Goal: Information Seeking & Learning: Learn about a topic

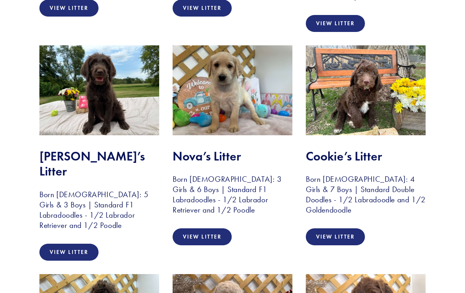
scroll to position [363, 0]
click at [402, 92] on img at bounding box center [366, 91] width 120 height 90
click at [342, 228] on link "View Litter" at bounding box center [335, 236] width 59 height 17
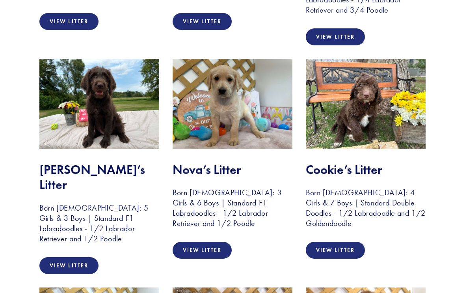
scroll to position [350, 0]
click at [210, 241] on link "View Litter" at bounding box center [202, 249] width 59 height 17
click at [69, 257] on link "View Litter" at bounding box center [68, 265] width 59 height 17
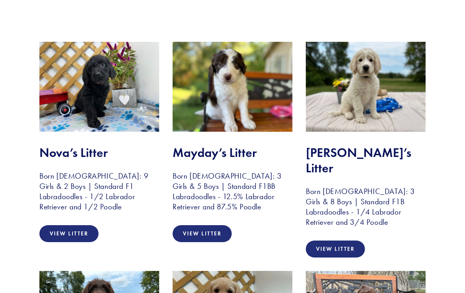
scroll to position [129, 0]
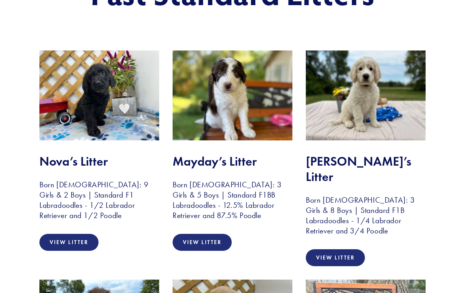
click at [347, 249] on link "View Litter" at bounding box center [335, 257] width 59 height 17
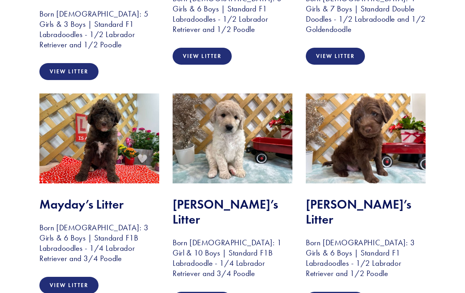
scroll to position [544, 0]
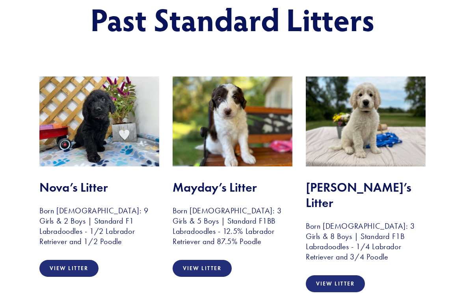
scroll to position [0, 0]
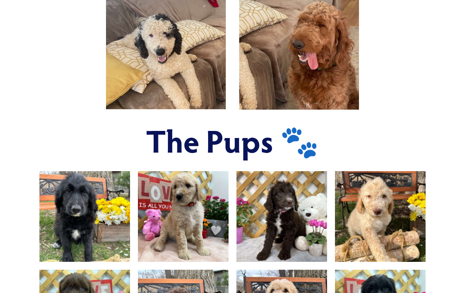
click at [39, 0] on div at bounding box center [66, 4] width 67 height 27
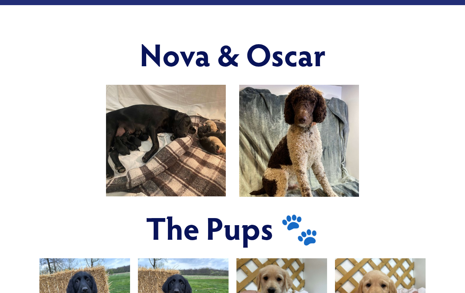
scroll to position [264, 0]
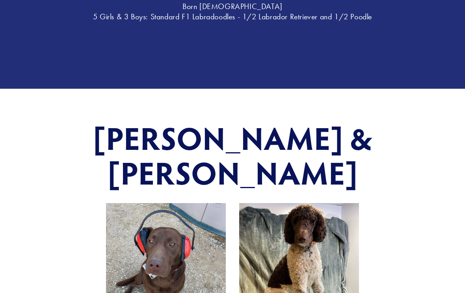
scroll to position [164, 0]
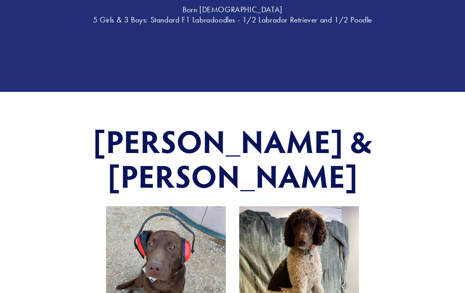
scroll to position [177, 0]
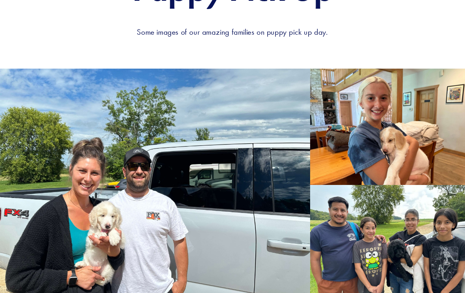
scroll to position [916, 0]
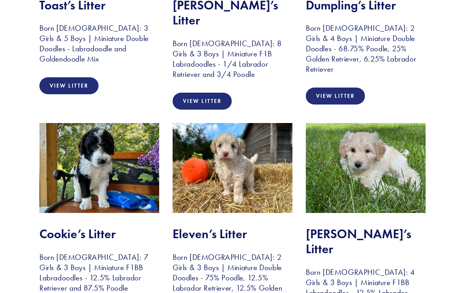
scroll to position [550, 0]
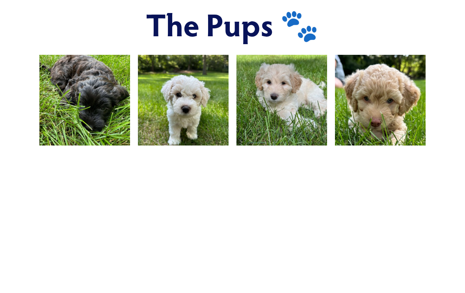
scroll to position [477, 0]
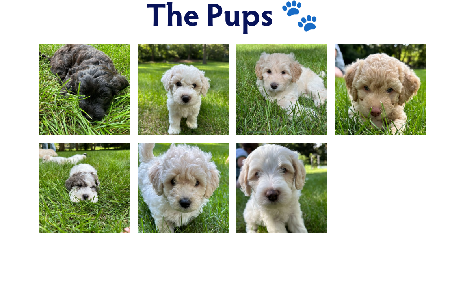
click at [370, 97] on img at bounding box center [398, 89] width 127 height 91
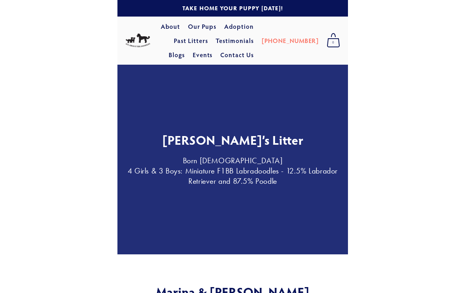
scroll to position [93, 0]
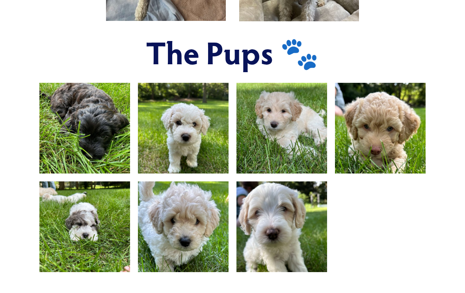
scroll to position [438, 0]
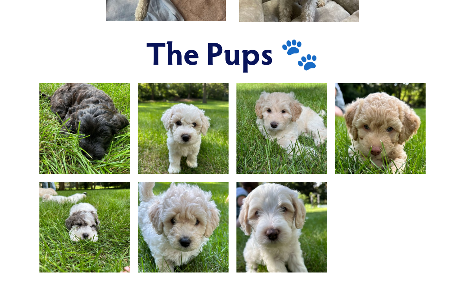
click at [9, 96] on div "Marina & [PERSON_NAME] The Pups 🐾" at bounding box center [232, 74] width 465 height 488
